Goal: Task Accomplishment & Management: Manage account settings

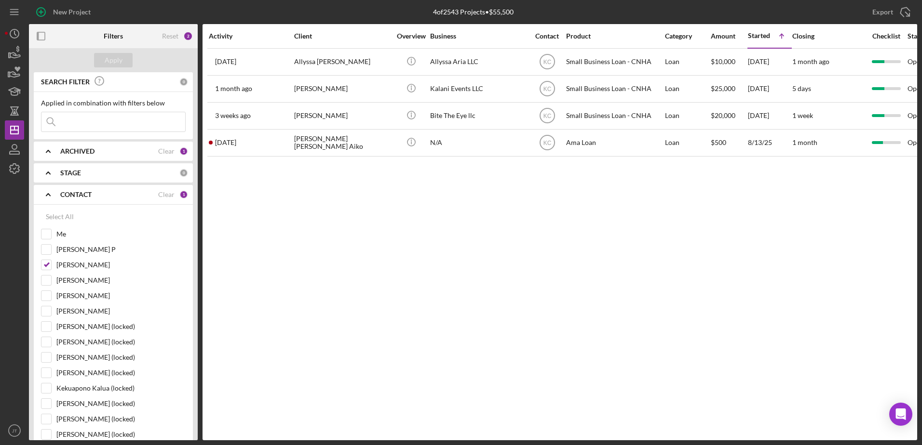
click at [376, 337] on div "Activity Client Overview Business Contact Product Category Amount Started Icon/…" at bounding box center [559, 232] width 714 height 416
click at [546, 363] on div "Activity Client Overview Business Contact Product Category Amount Started Icon/…" at bounding box center [559, 232] width 714 height 416
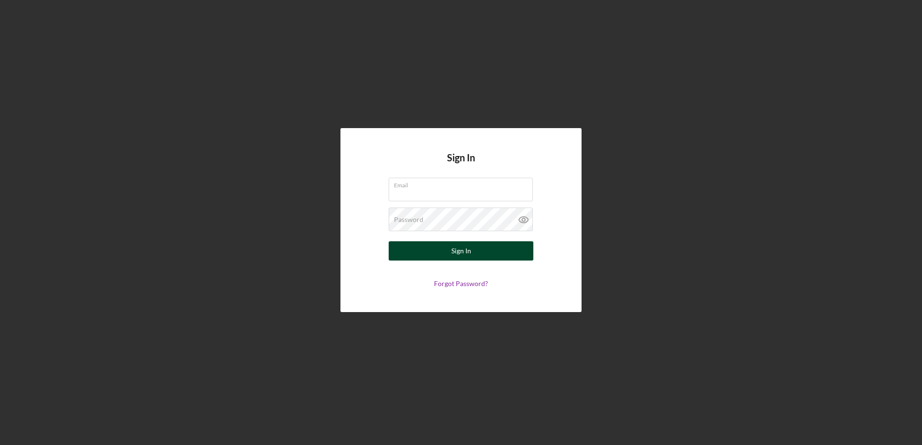
type input "[EMAIL_ADDRESS][DOMAIN_NAME]"
click at [464, 248] on div "Sign In" at bounding box center [461, 250] width 20 height 19
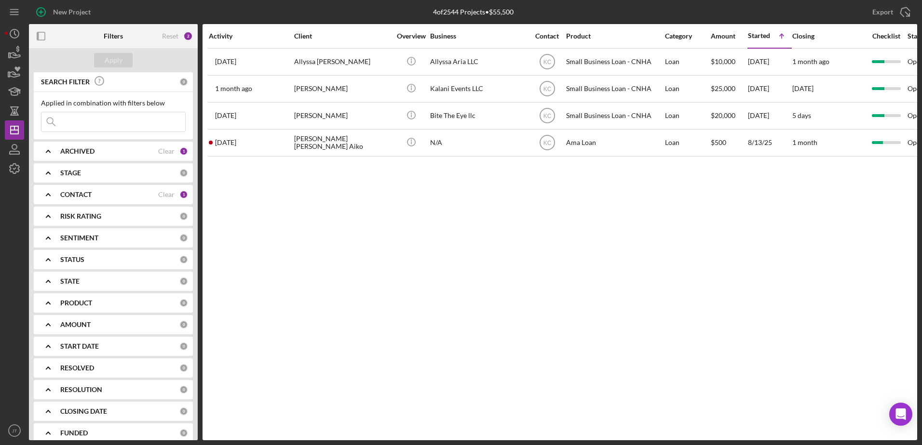
click at [555, 292] on div "Activity Client Overview Business Contact Product Category Amount Started Icon/…" at bounding box center [559, 232] width 714 height 416
click at [118, 194] on div "CONTACT" at bounding box center [109, 195] width 98 height 8
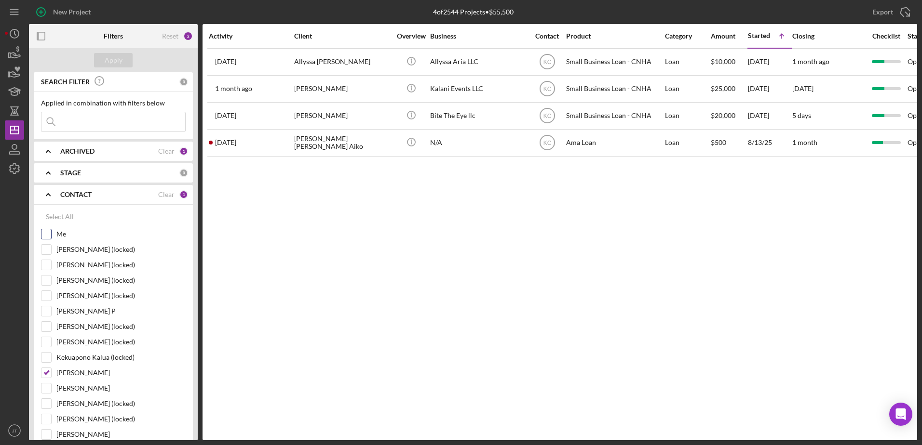
click at [47, 234] on input "Me" at bounding box center [46, 234] width 10 height 10
checkbox input "true"
click at [48, 372] on input "Kahlia Crummer" at bounding box center [46, 373] width 10 height 10
checkbox input "false"
click at [116, 59] on div "Apply" at bounding box center [114, 60] width 18 height 14
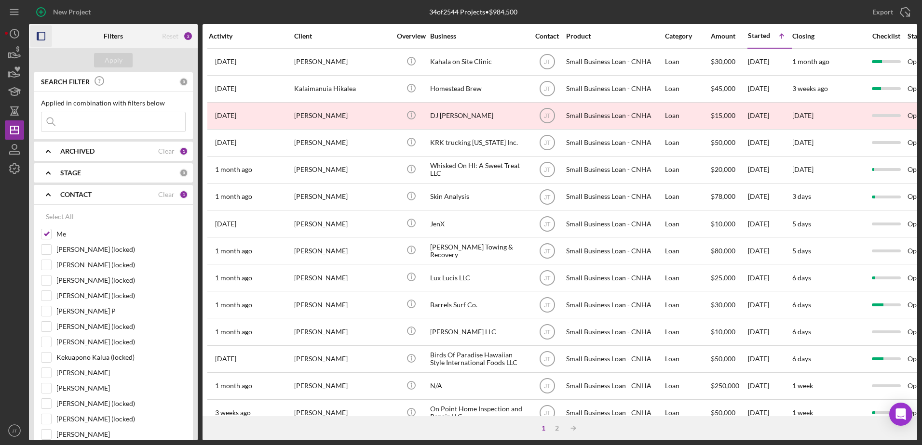
click at [38, 39] on rect "button" at bounding box center [38, 36] width 2 height 8
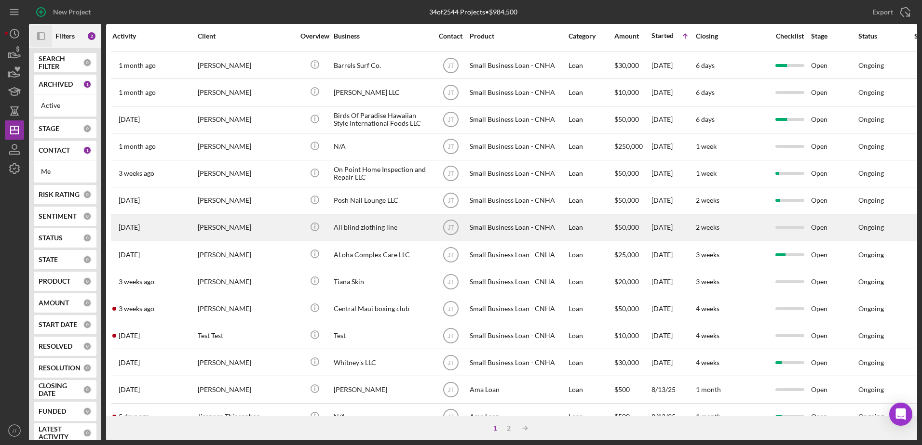
scroll to position [320, 0]
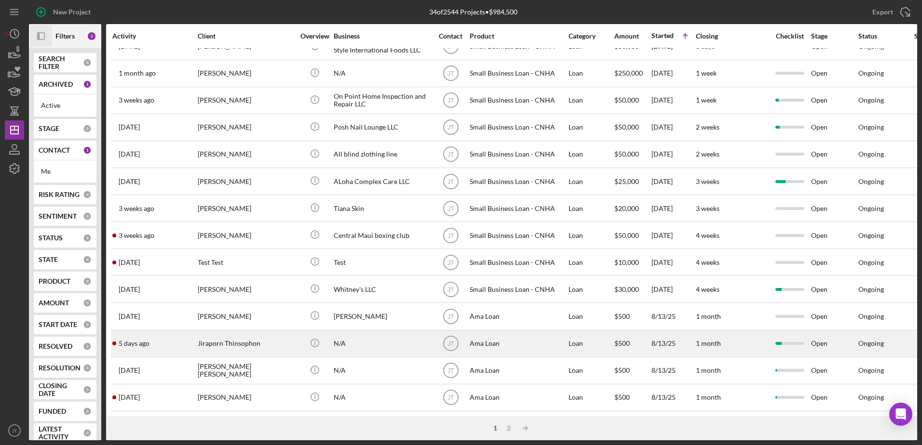
click at [239, 334] on div "Jiraporn Thinsophon" at bounding box center [246, 344] width 96 height 26
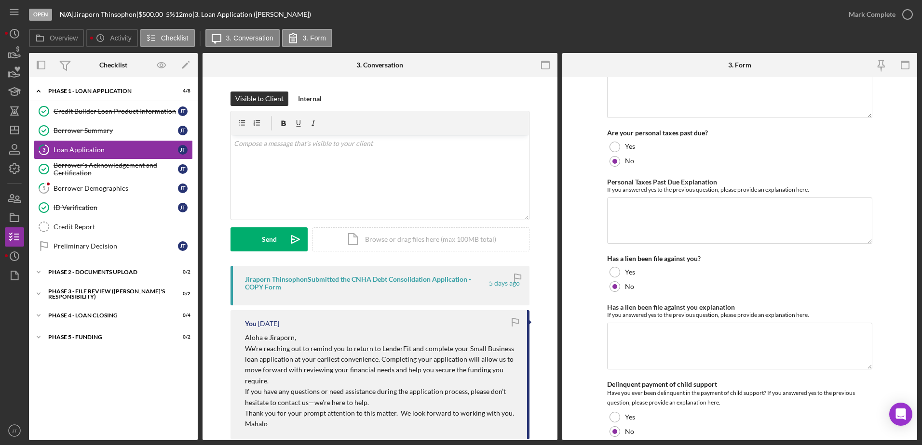
click at [413, 283] on div "Jiraporn Thinsophon Submitted the CNHA Debt Consolidation Application - COPY Fo…" at bounding box center [366, 283] width 242 height 15
click at [414, 279] on div "Jiraporn Thinsophon Submitted the CNHA Debt Consolidation Application - COPY Fo…" at bounding box center [366, 283] width 242 height 15
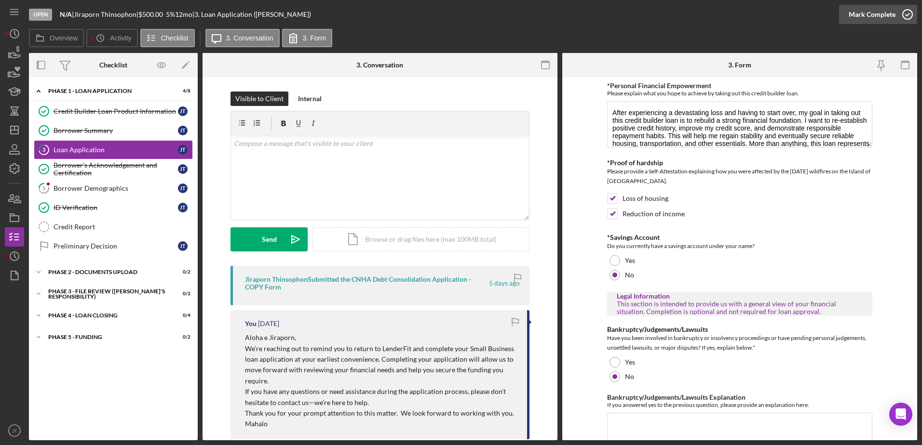
click at [907, 16] on icon "button" at bounding box center [907, 14] width 24 height 24
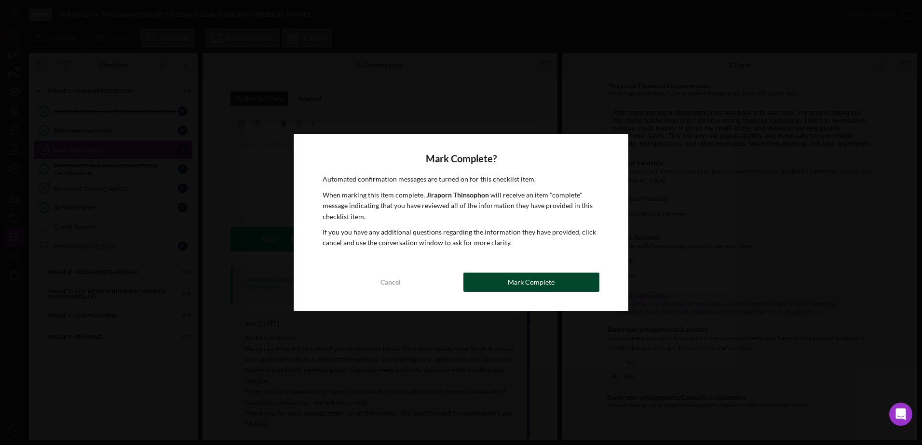
click at [567, 279] on button "Mark Complete" at bounding box center [531, 282] width 136 height 19
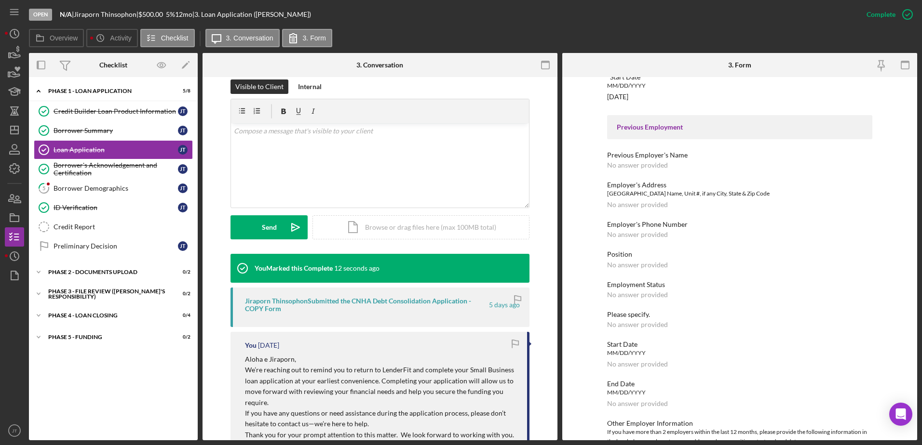
scroll to position [825, 0]
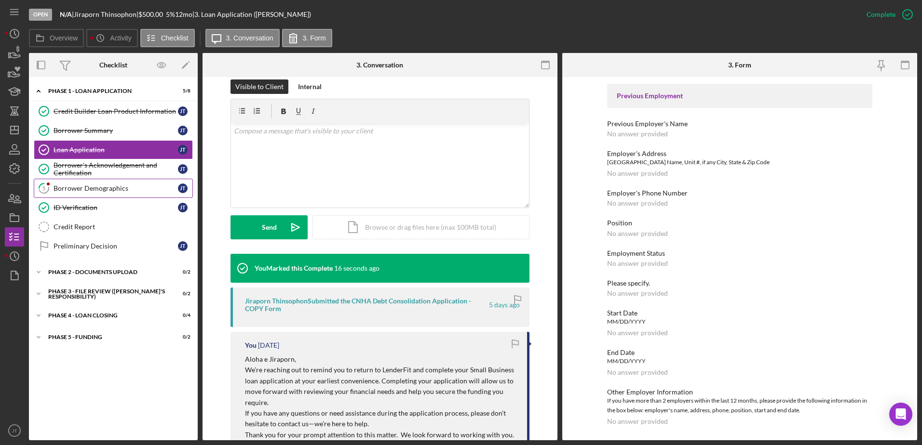
click at [136, 189] on div "Borrower Demographics" at bounding box center [116, 189] width 124 height 8
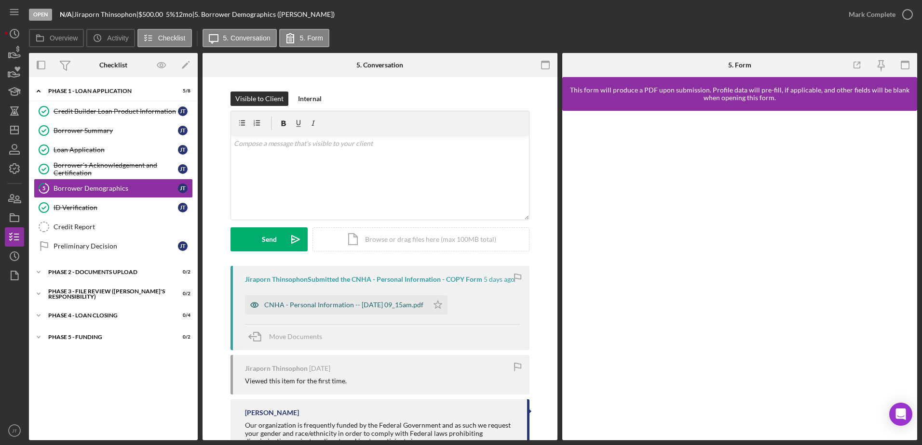
click at [330, 308] on div "CNHA - Personal Information -- [DATE] 09_15am.pdf" at bounding box center [343, 305] width 159 height 8
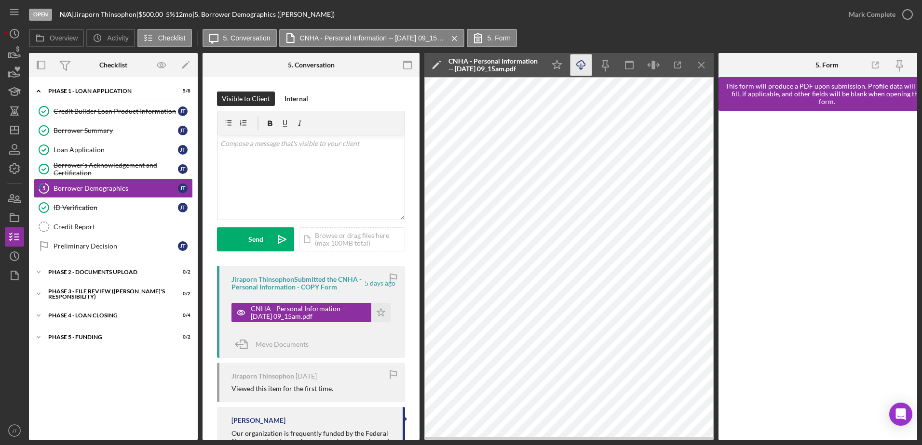
click at [579, 62] on icon "button" at bounding box center [580, 63] width 8 height 5
click at [701, 63] on icon "Icon/Menu Close" at bounding box center [702, 65] width 22 height 22
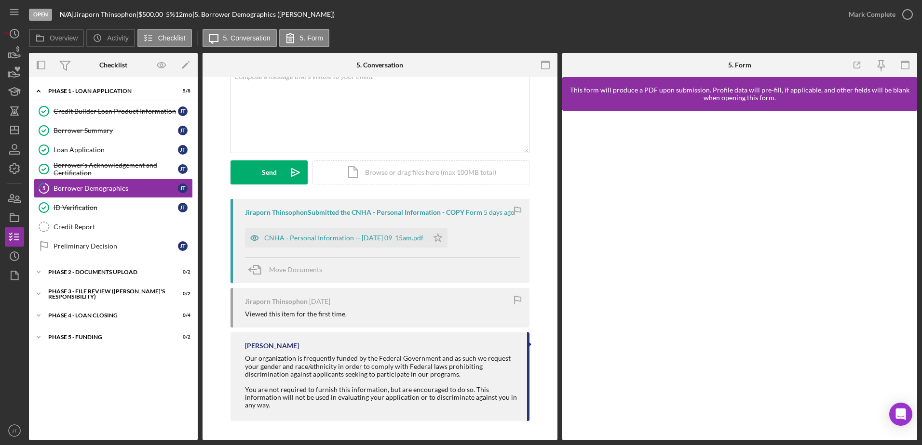
scroll to position [19, 0]
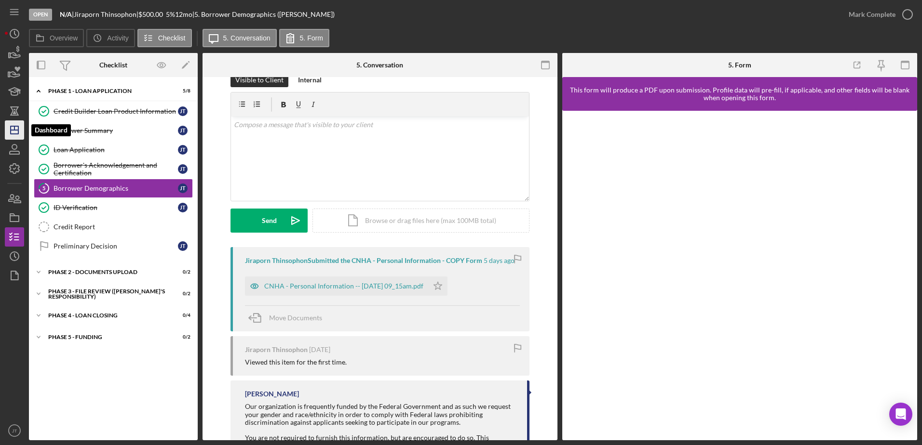
click at [17, 130] on line "button" at bounding box center [15, 130] width 8 height 0
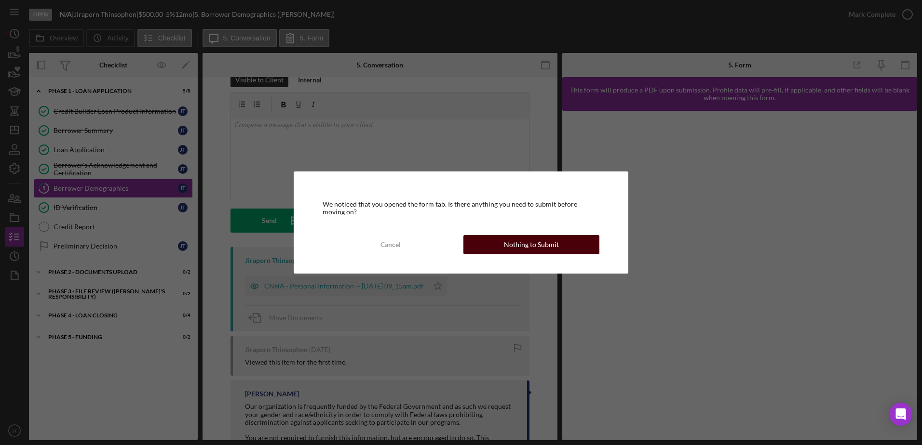
click at [496, 248] on button "Nothing to Submit" at bounding box center [531, 244] width 136 height 19
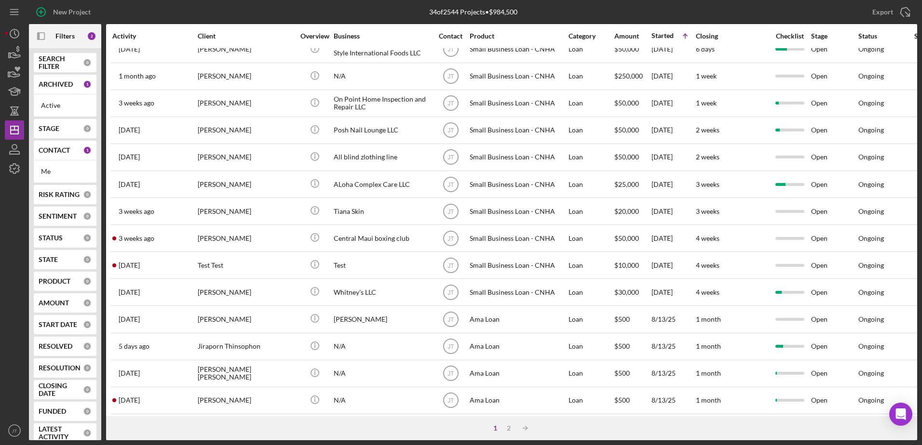
scroll to position [320, 0]
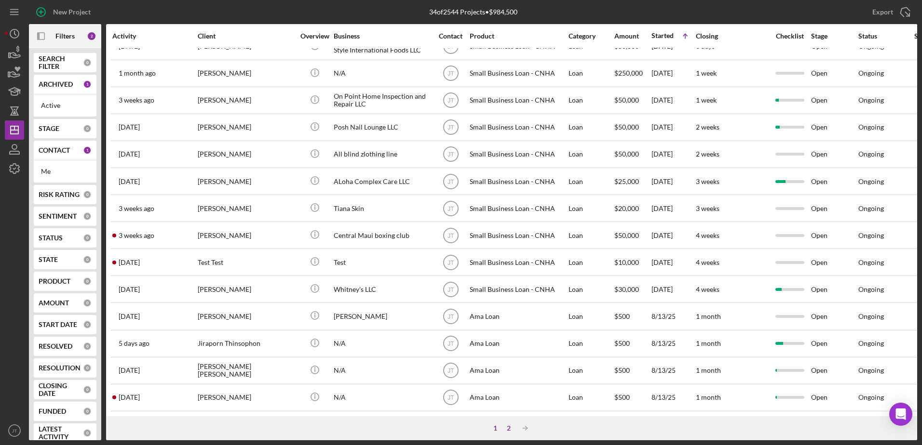
click at [509, 429] on div "2" at bounding box center [508, 429] width 13 height 8
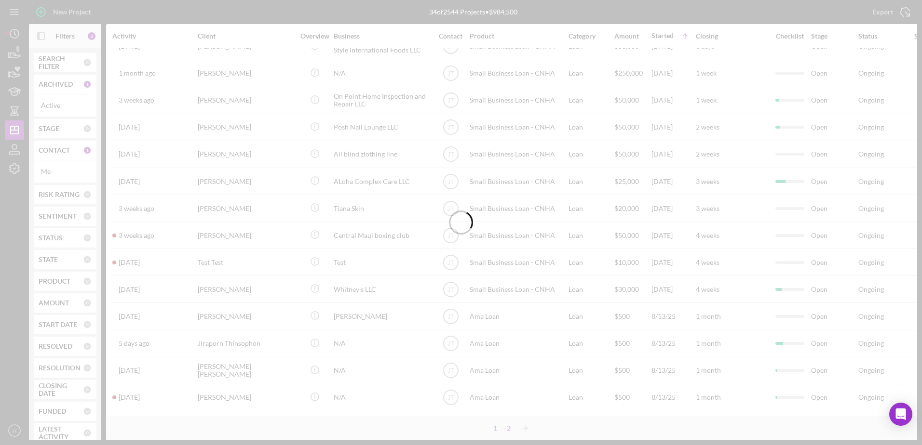
scroll to position [0, 0]
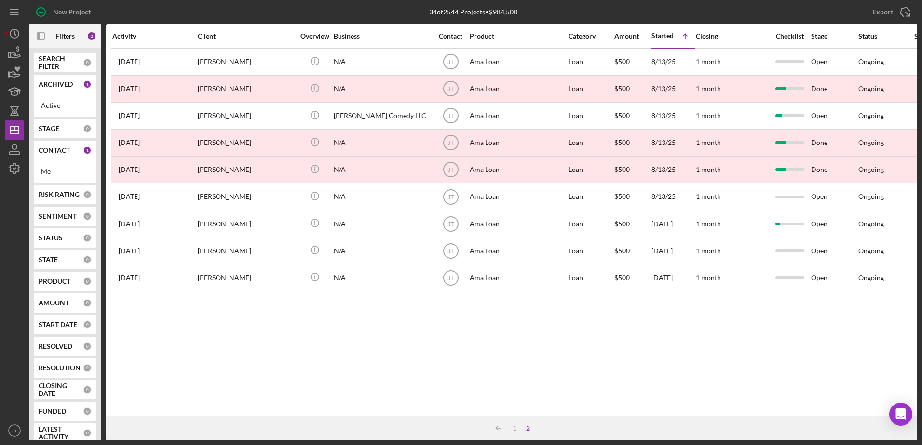
click at [464, 366] on div "Activity Client Overview Business Contact Product Category Amount Started Icon/…" at bounding box center [511, 220] width 811 height 392
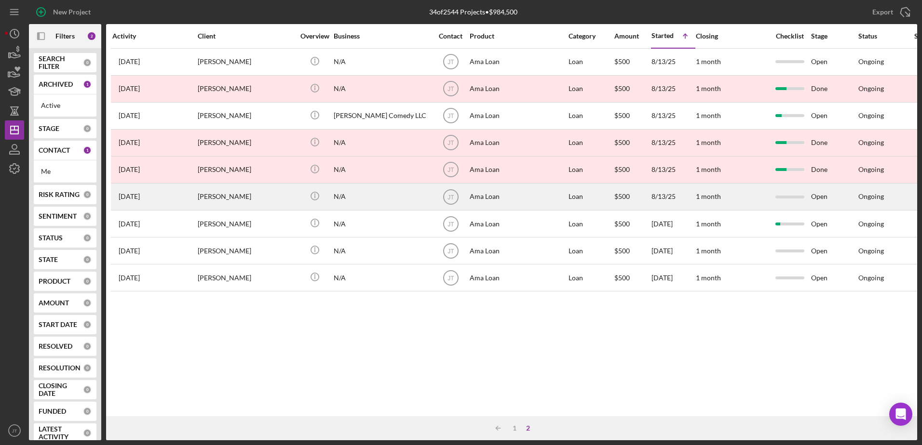
click at [242, 198] on div "[PERSON_NAME]" at bounding box center [246, 197] width 96 height 26
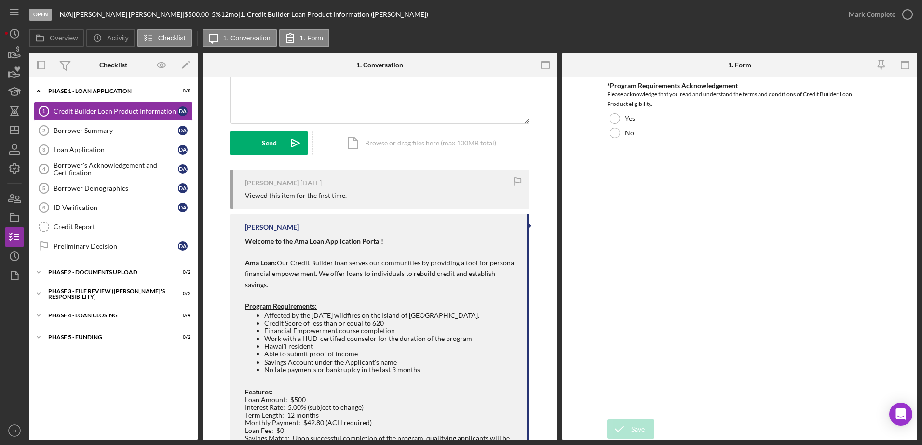
scroll to position [48, 0]
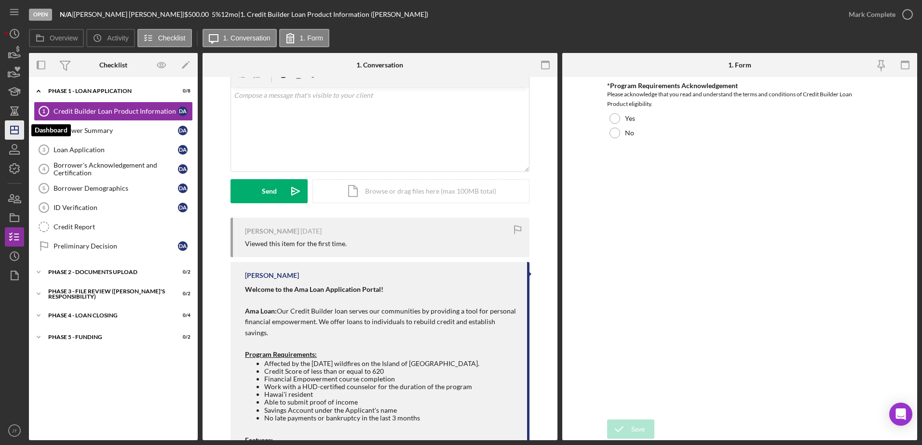
click at [12, 134] on icon "Icon/Dashboard" at bounding box center [14, 130] width 24 height 24
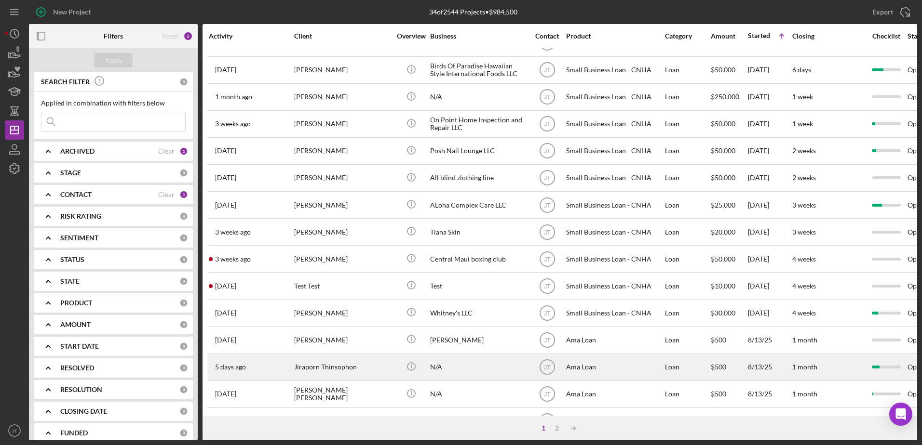
scroll to position [320, 0]
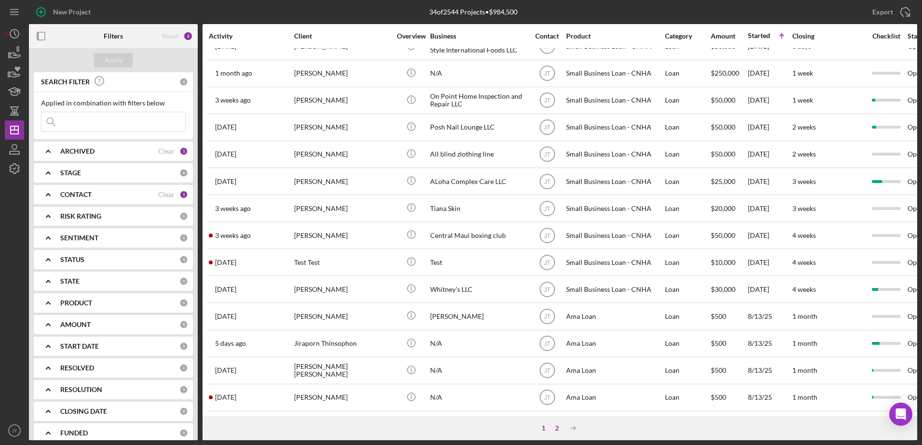
click at [555, 429] on div "2" at bounding box center [556, 429] width 13 height 8
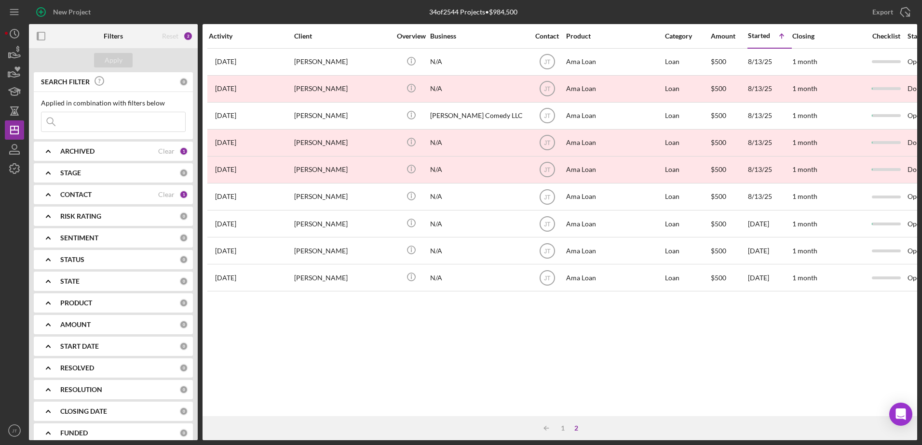
scroll to position [0, 0]
click at [562, 431] on div "1" at bounding box center [562, 429] width 13 height 8
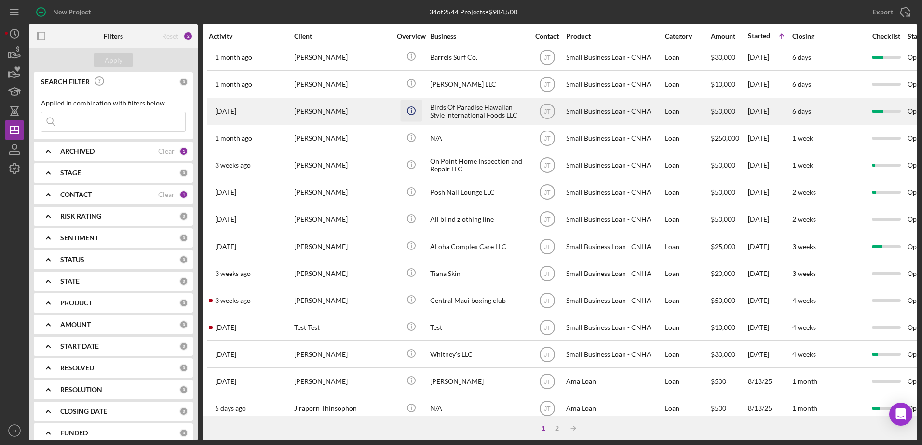
scroll to position [320, 0]
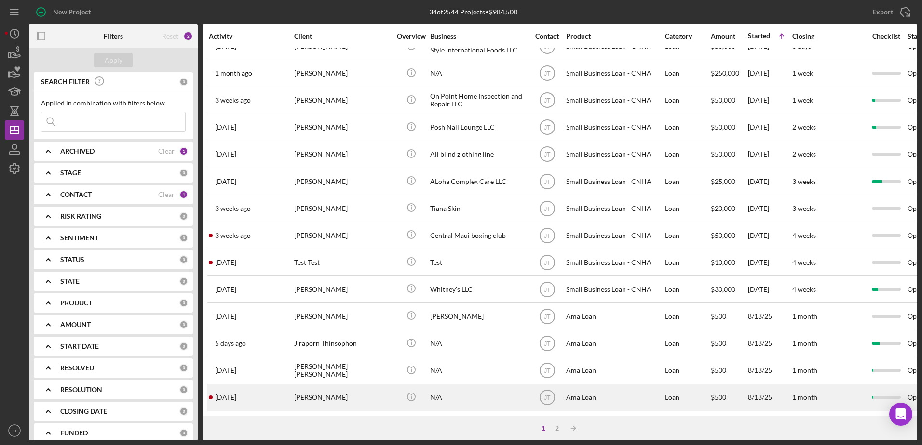
click at [362, 391] on div "[PERSON_NAME]" at bounding box center [342, 398] width 96 height 26
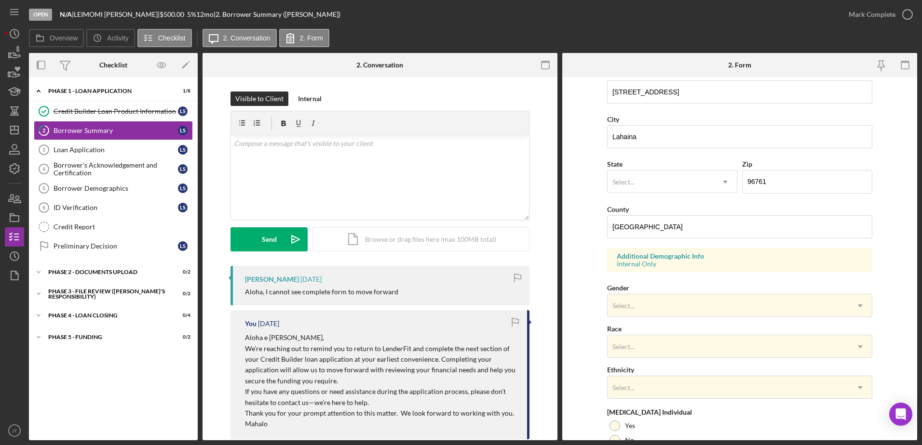
scroll to position [241, 0]
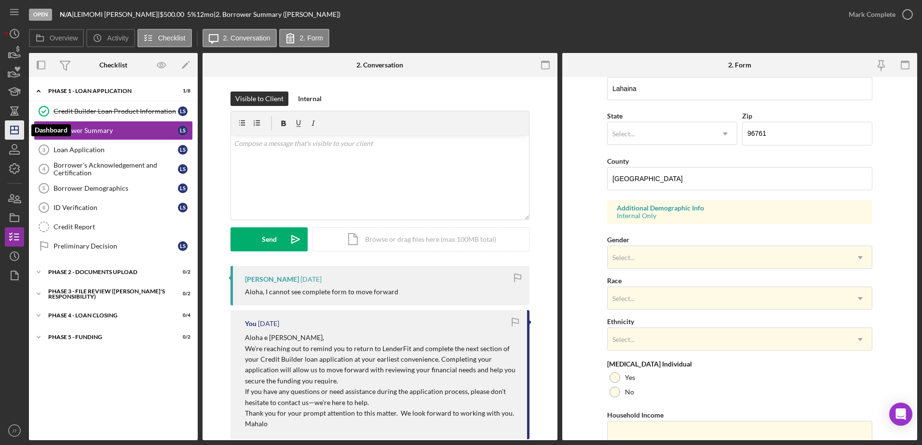
click at [17, 135] on icon "Icon/Dashboard" at bounding box center [14, 130] width 24 height 24
